Goal: Task Accomplishment & Management: Complete application form

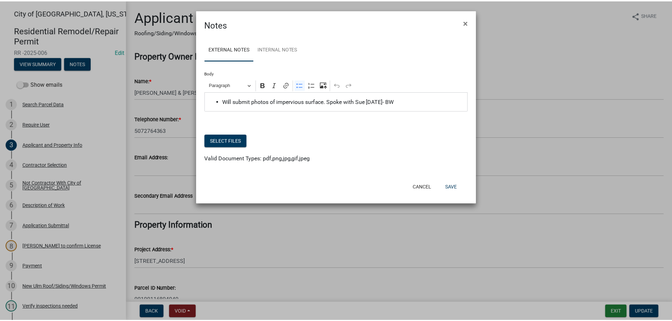
scroll to position [98, 0]
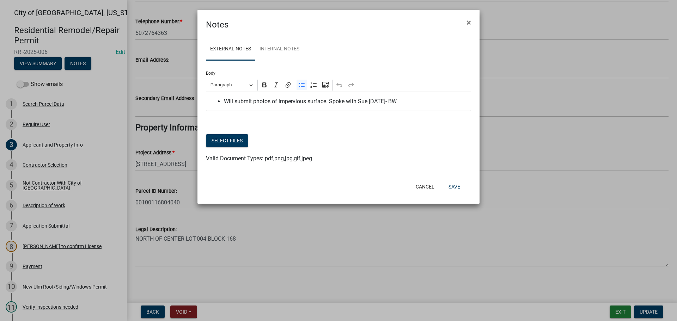
click at [128, 41] on ngb-modal-window "Notes × External Notes Internal Notes Body Rich Text Editor Paragraph Bold Ital…" at bounding box center [338, 160] width 677 height 321
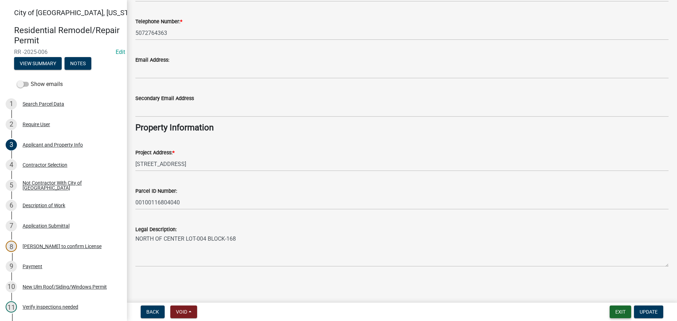
drag, startPoint x: 620, startPoint y: 313, endPoint x: 599, endPoint y: 301, distance: 24.6
click at [620, 312] on button "Exit" at bounding box center [621, 312] width 22 height 13
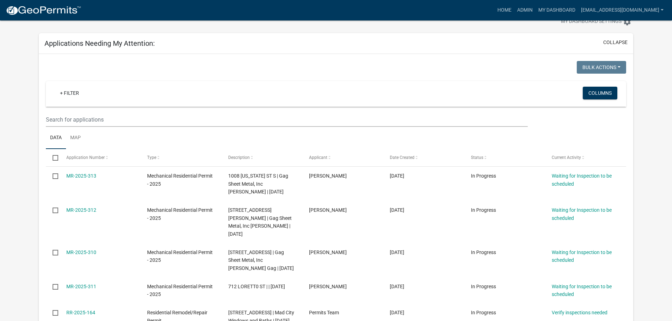
scroll to position [35, 0]
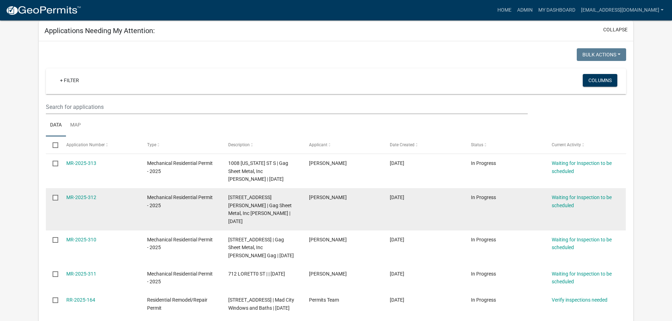
click at [92, 202] on datatable-body-cell "MR-2025-312" at bounding box center [100, 209] width 81 height 42
click at [80, 199] on link "MR-2025-312" at bounding box center [81, 198] width 30 height 6
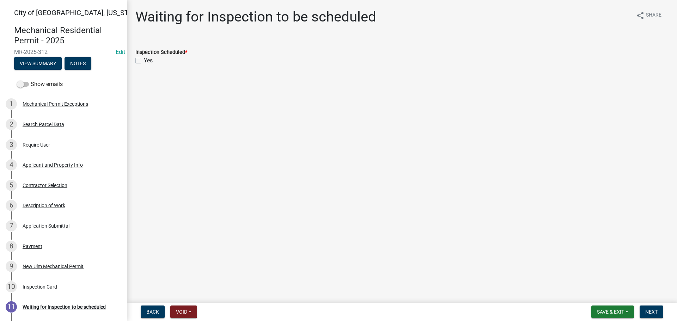
click at [144, 62] on label "Yes" at bounding box center [148, 60] width 9 height 8
click at [144, 61] on input "Yes" at bounding box center [146, 58] width 5 height 5
checkbox input "true"
click at [659, 316] on button "Next" at bounding box center [652, 312] width 24 height 13
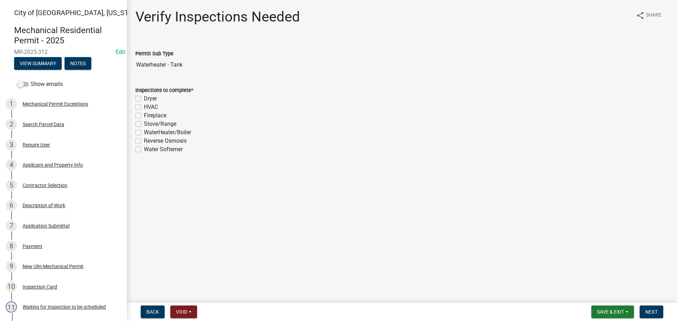
click at [144, 134] on label "WaterHeater/Boiler" at bounding box center [167, 132] width 47 height 8
click at [144, 133] on input "WaterHeater/Boiler" at bounding box center [146, 130] width 5 height 5
checkbox input "true"
checkbox input "false"
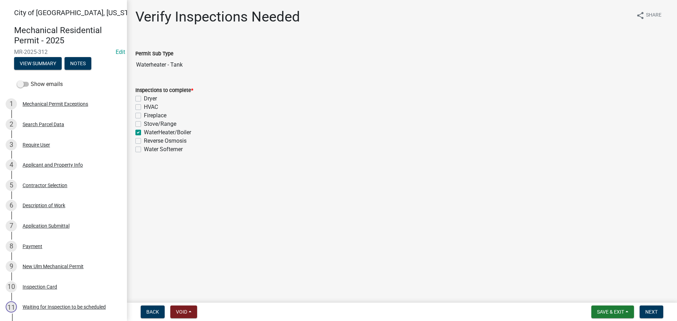
checkbox input "false"
checkbox input "true"
checkbox input "false"
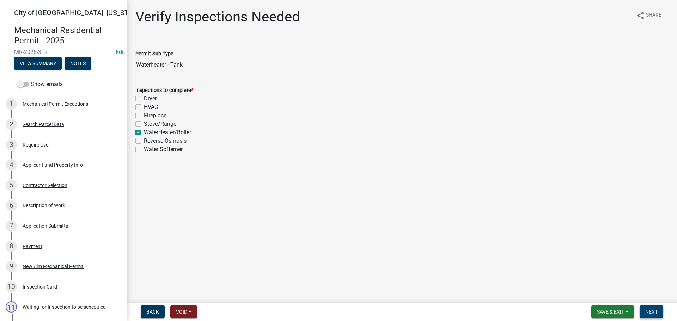
click at [647, 315] on span "Next" at bounding box center [651, 312] width 12 height 6
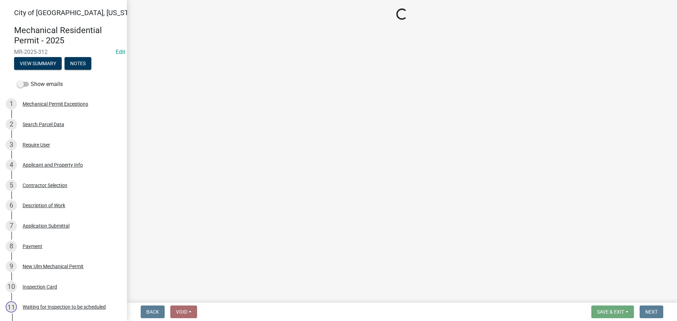
select select "805d55ac-e238-4e04-8f8e-acc067f36c3e"
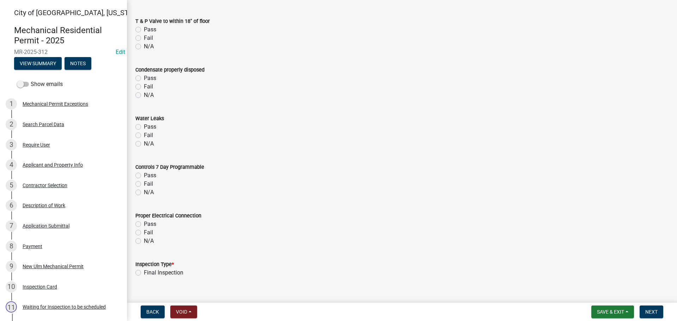
scroll to position [635, 0]
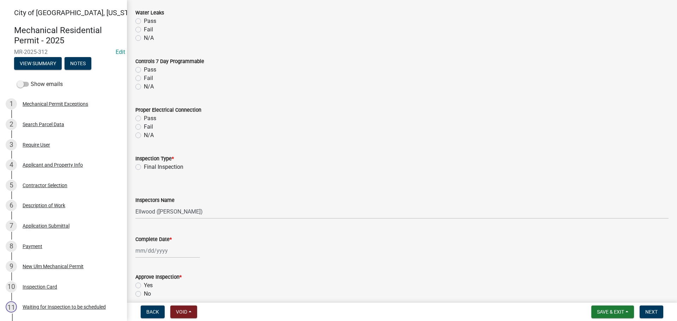
click at [144, 166] on label "Final Inspection" at bounding box center [164, 167] width 40 height 8
click at [144, 166] on input "Final Inspection" at bounding box center [146, 165] width 5 height 5
radio input "true"
click at [155, 204] on div "Inspectors Name" at bounding box center [401, 200] width 533 height 8
click at [154, 212] on select "Select Item... [PERSON_NAME] ([PERSON_NAME] - City of [GEOGRAPHIC_DATA]) [GEOGR…" at bounding box center [401, 212] width 533 height 14
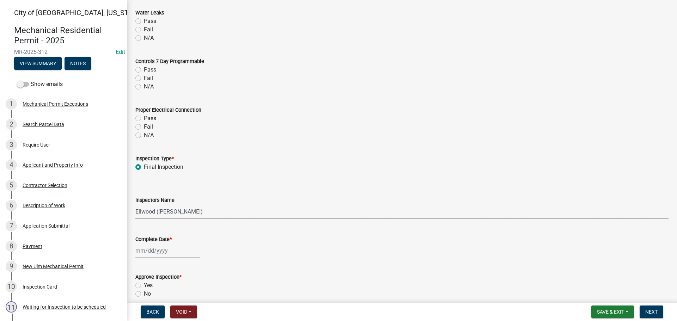
select select "cd72df13-1819-4c17-818e-bd68a66556fb"
click at [135, 205] on select "Select Item... [PERSON_NAME] ([PERSON_NAME] - City of [GEOGRAPHIC_DATA]) [GEOGR…" at bounding box center [401, 212] width 533 height 14
click at [147, 254] on div at bounding box center [167, 251] width 65 height 14
select select "8"
select select "2025"
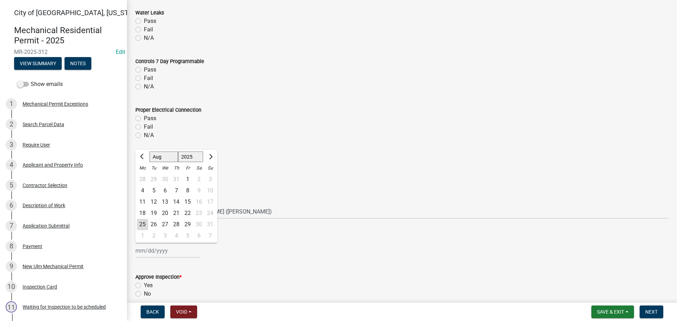
click at [144, 223] on div "25" at bounding box center [142, 224] width 11 height 11
type input "[DATE]"
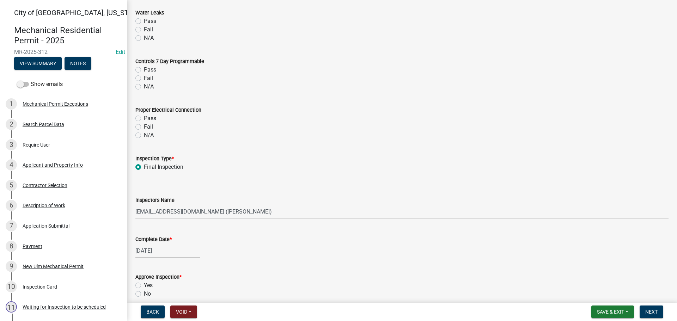
click at [144, 287] on label "Yes" at bounding box center [148, 285] width 9 height 8
click at [144, 286] on input "Yes" at bounding box center [146, 283] width 5 height 5
radio input "true"
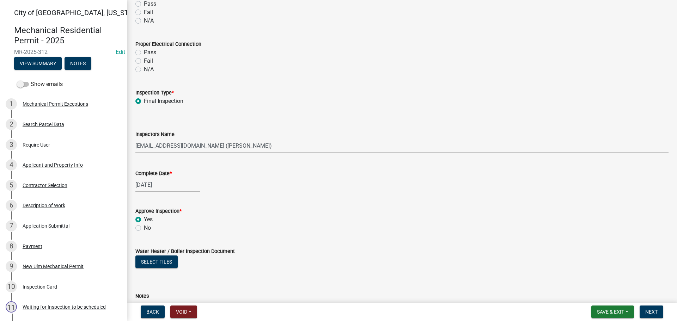
scroll to position [741, 0]
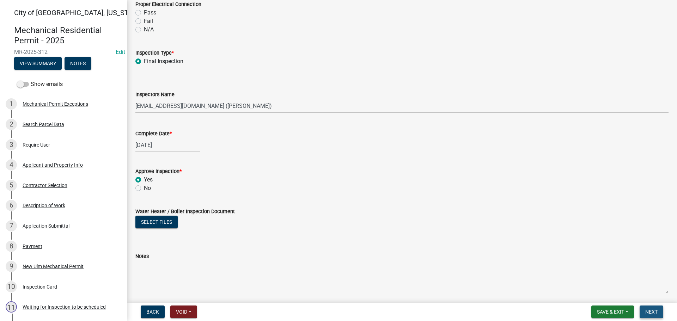
click at [650, 311] on span "Next" at bounding box center [651, 312] width 12 height 6
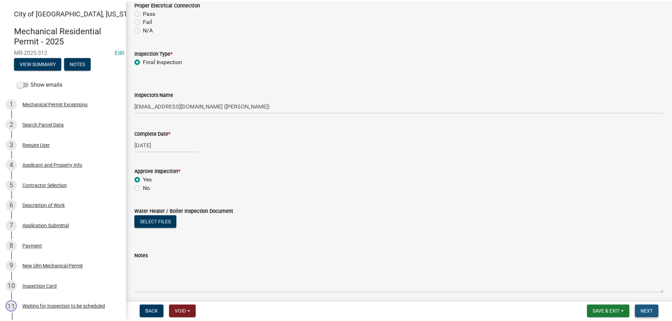
scroll to position [0, 0]
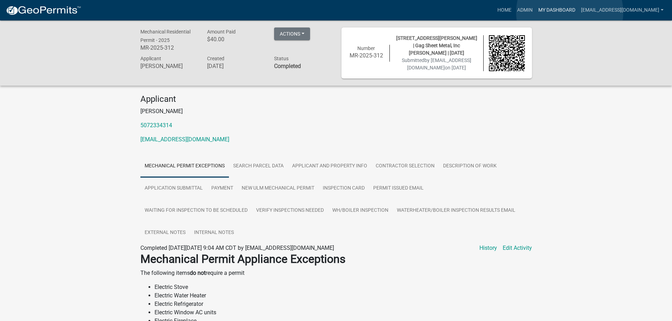
click at [570, 12] on link "My Dashboard" at bounding box center [556, 10] width 43 height 13
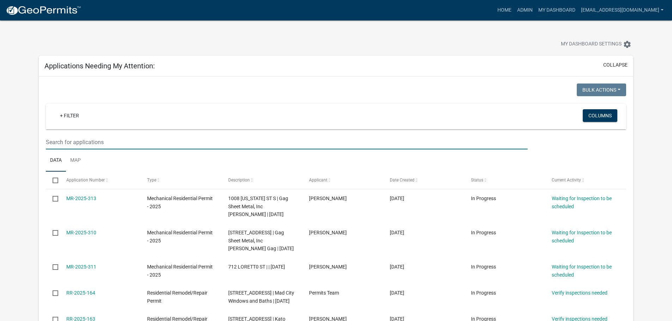
click at [71, 146] on input "text" at bounding box center [286, 142] width 481 height 14
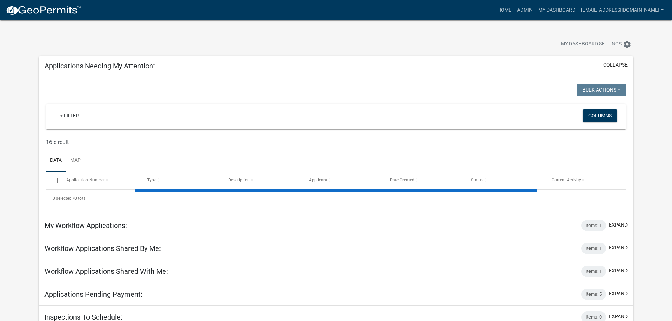
type input "16 circuit"
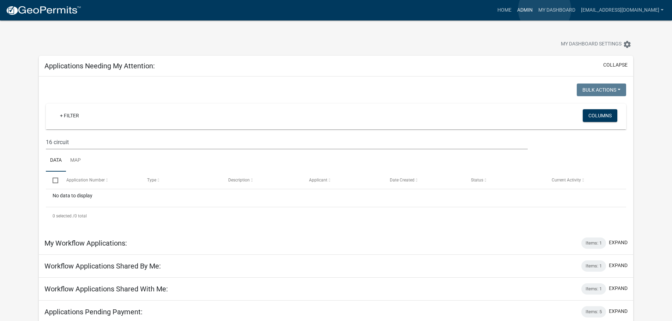
click at [535, 10] on link "Admin" at bounding box center [524, 10] width 21 height 13
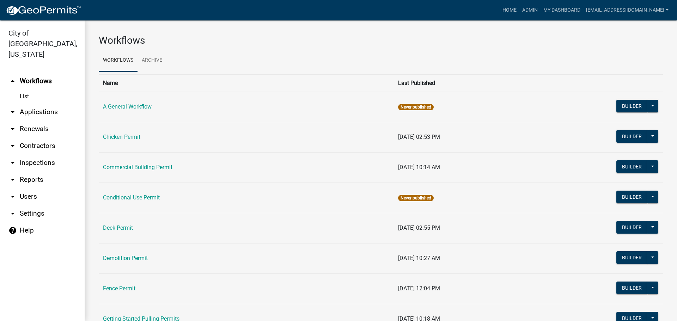
click at [32, 138] on link "arrow_drop_down Contractors" at bounding box center [42, 146] width 85 height 17
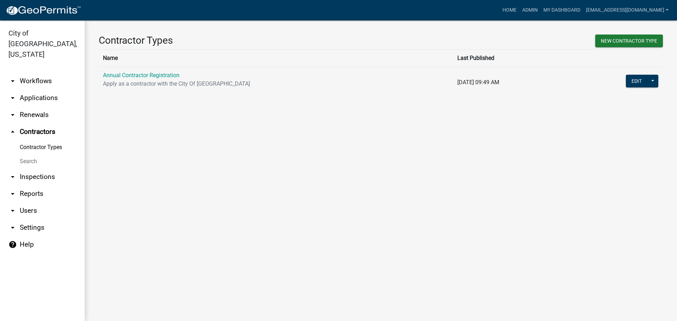
click at [37, 91] on link "arrow_drop_down Applications" at bounding box center [42, 98] width 85 height 17
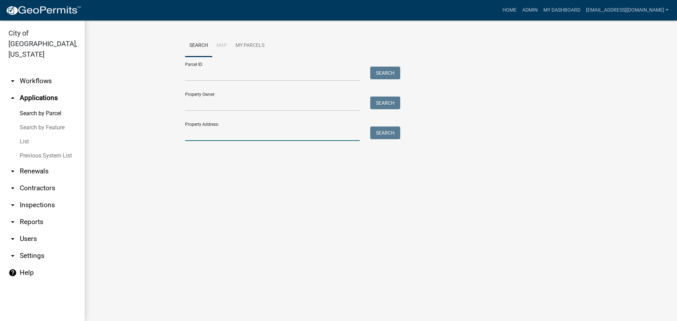
click at [209, 131] on input "Property Address:" at bounding box center [272, 134] width 175 height 14
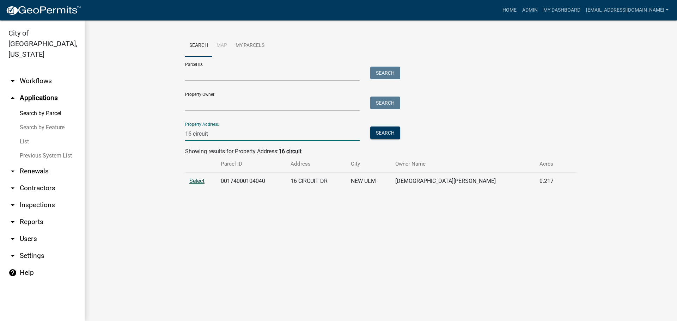
type input "16 circuit"
click at [195, 178] on span "Select" at bounding box center [196, 181] width 15 height 7
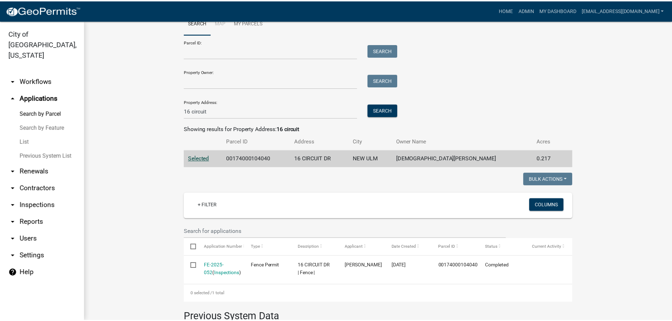
scroll to position [35, 0]
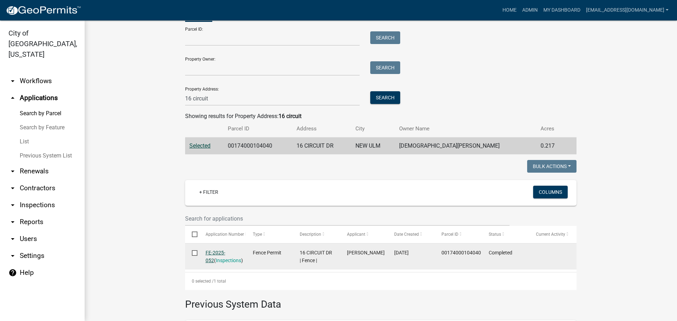
click at [216, 252] on link "FE-2025-052" at bounding box center [216, 257] width 20 height 14
